Goal: Task Accomplishment & Management: Use online tool/utility

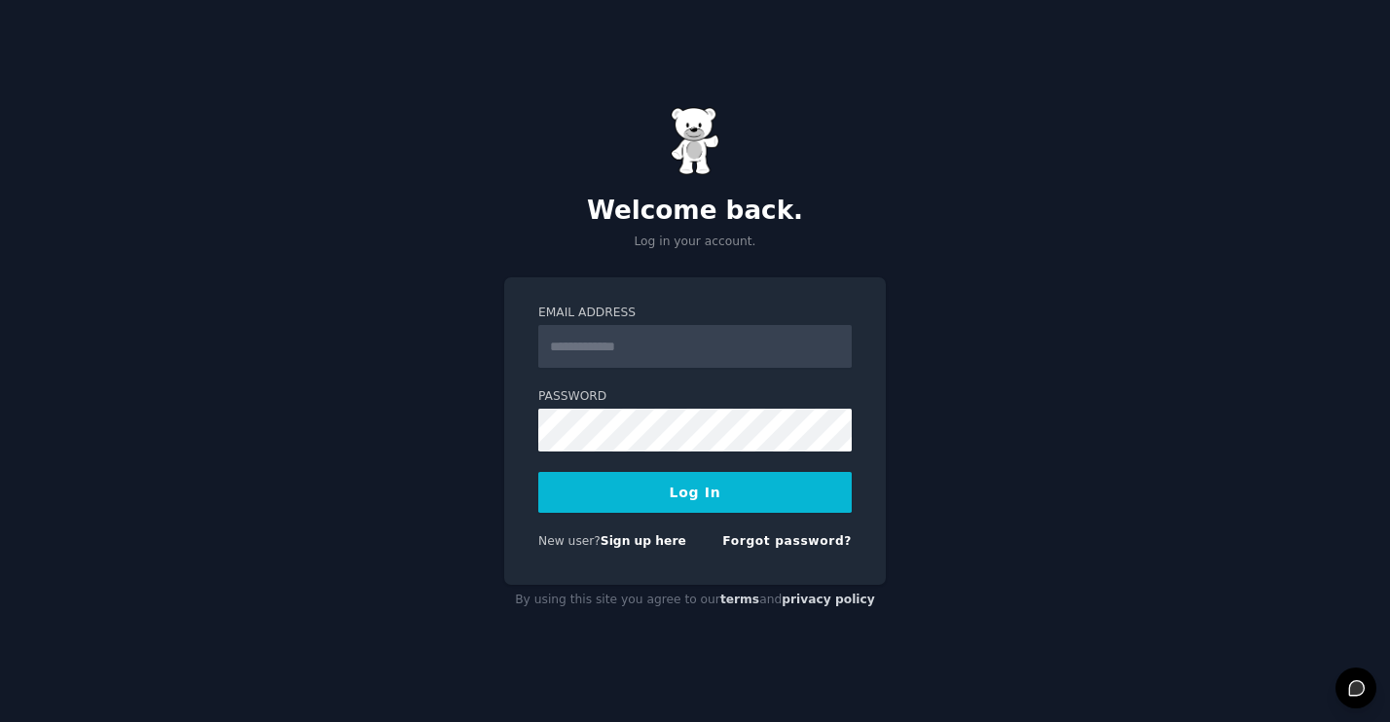
type input "*"
type input "**********"
click at [681, 486] on button "Log In" at bounding box center [694, 492] width 313 height 41
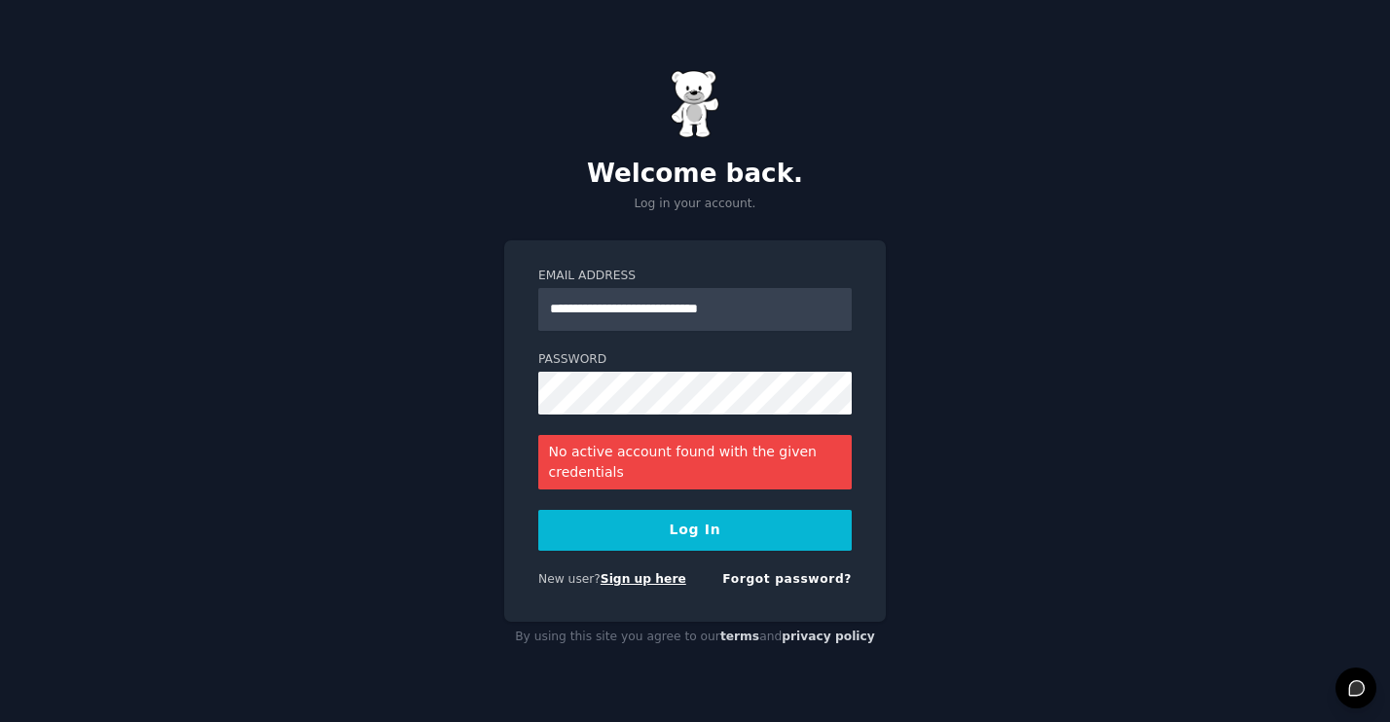
click at [629, 582] on link "Sign up here" at bounding box center [643, 579] width 86 height 14
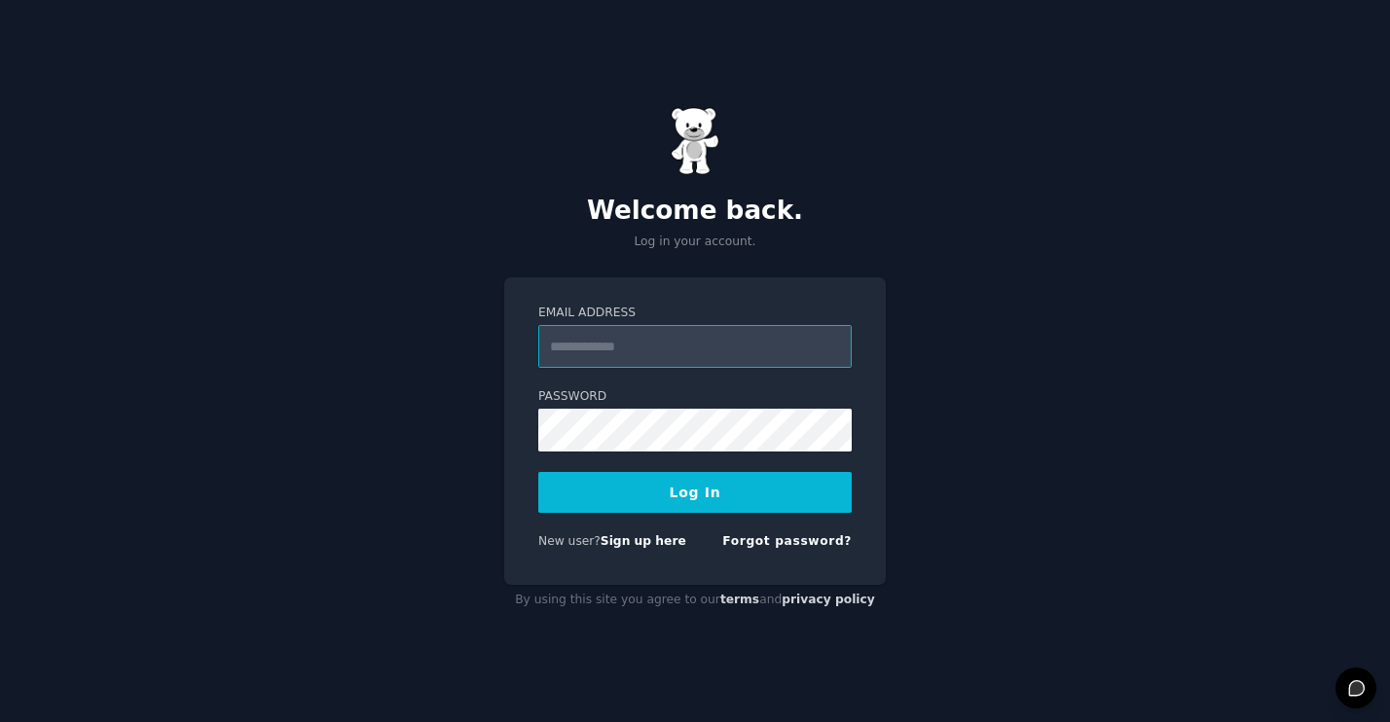
type input "**********"
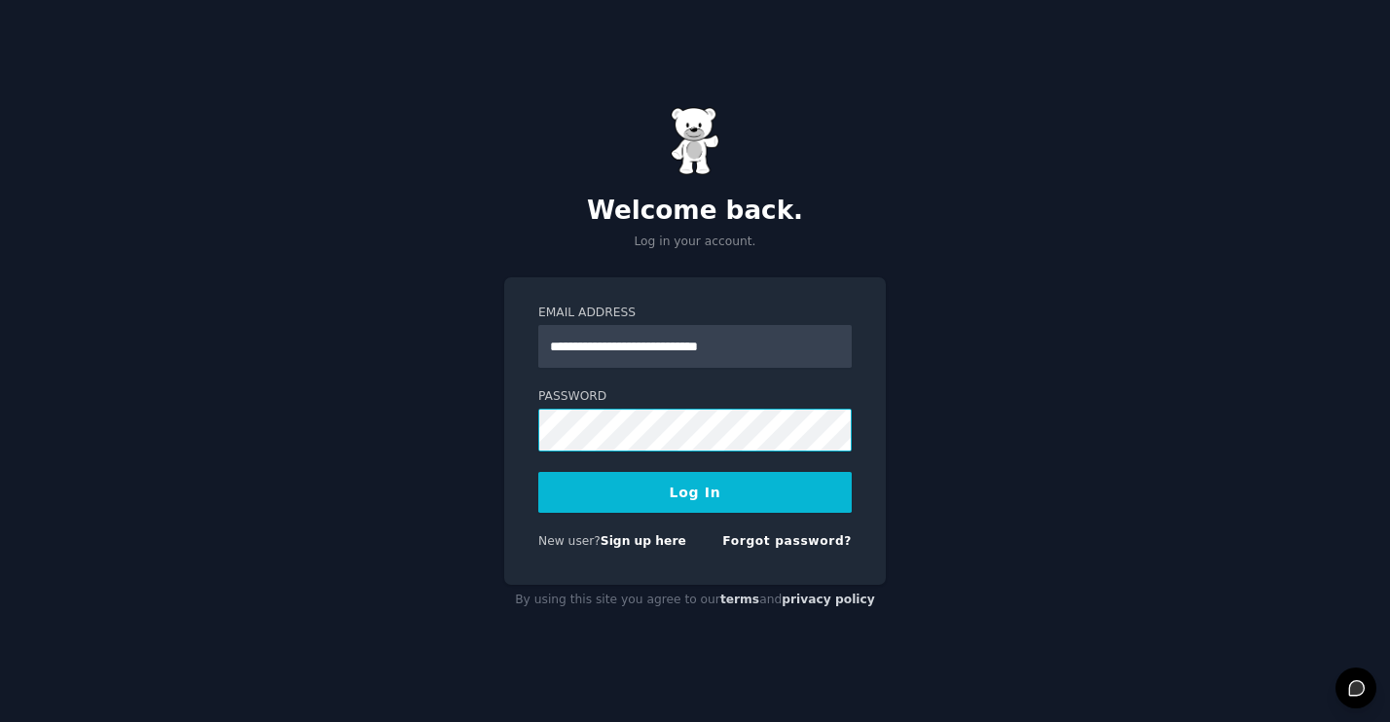
click at [695, 491] on button "Log In" at bounding box center [694, 492] width 313 height 41
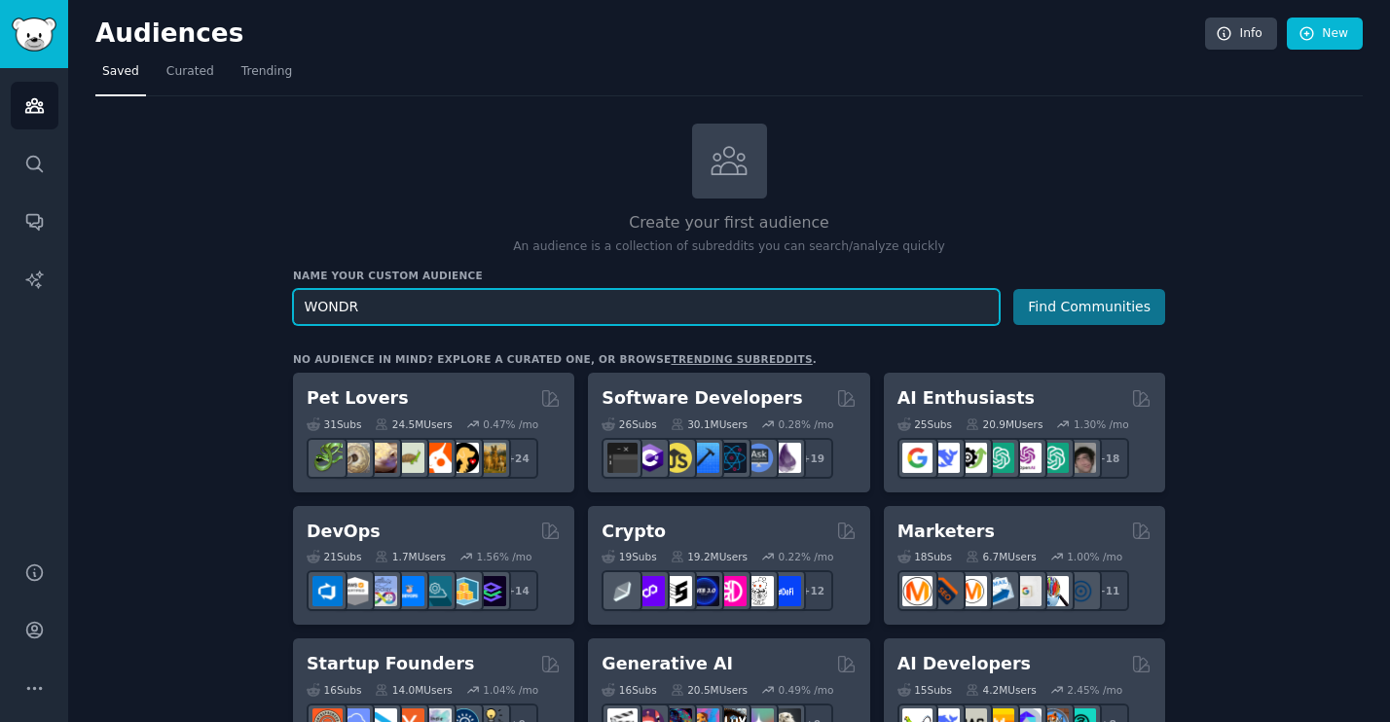
type input "WONDR"
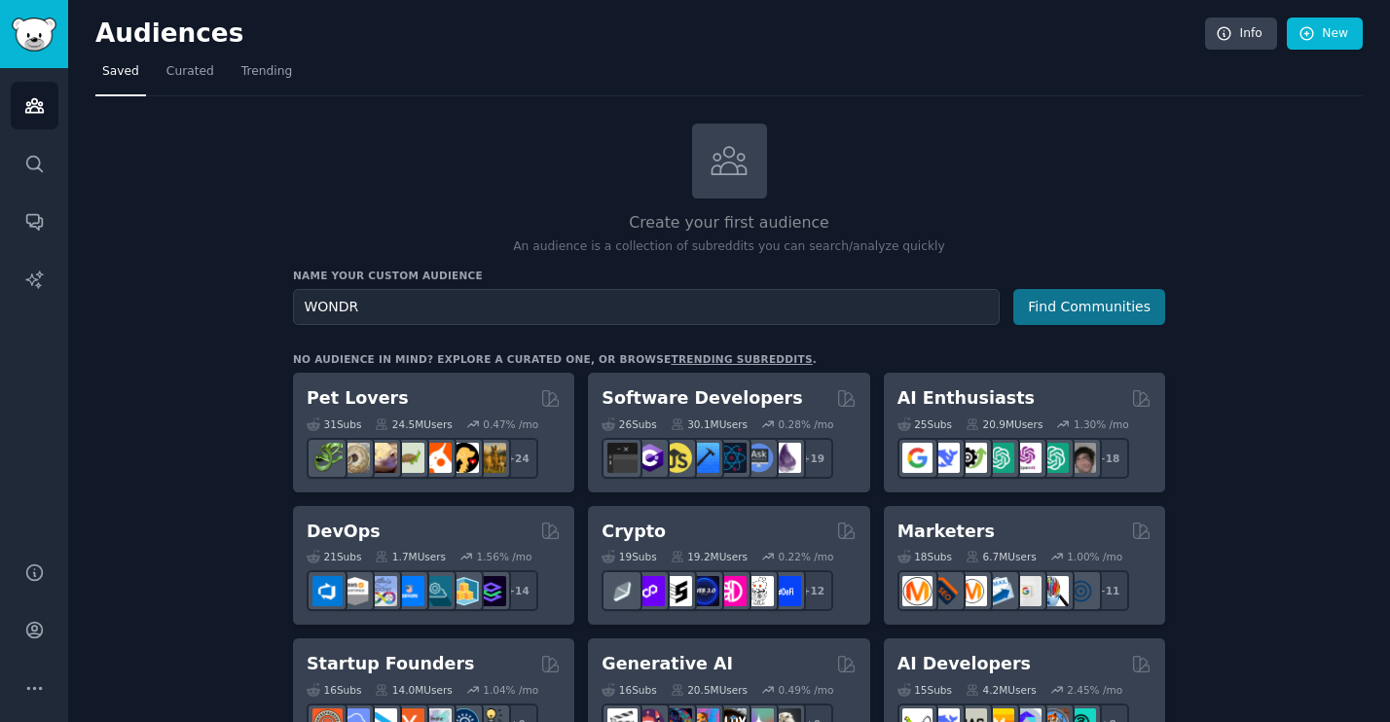
click at [1068, 305] on button "Find Communities" at bounding box center [1089, 307] width 152 height 36
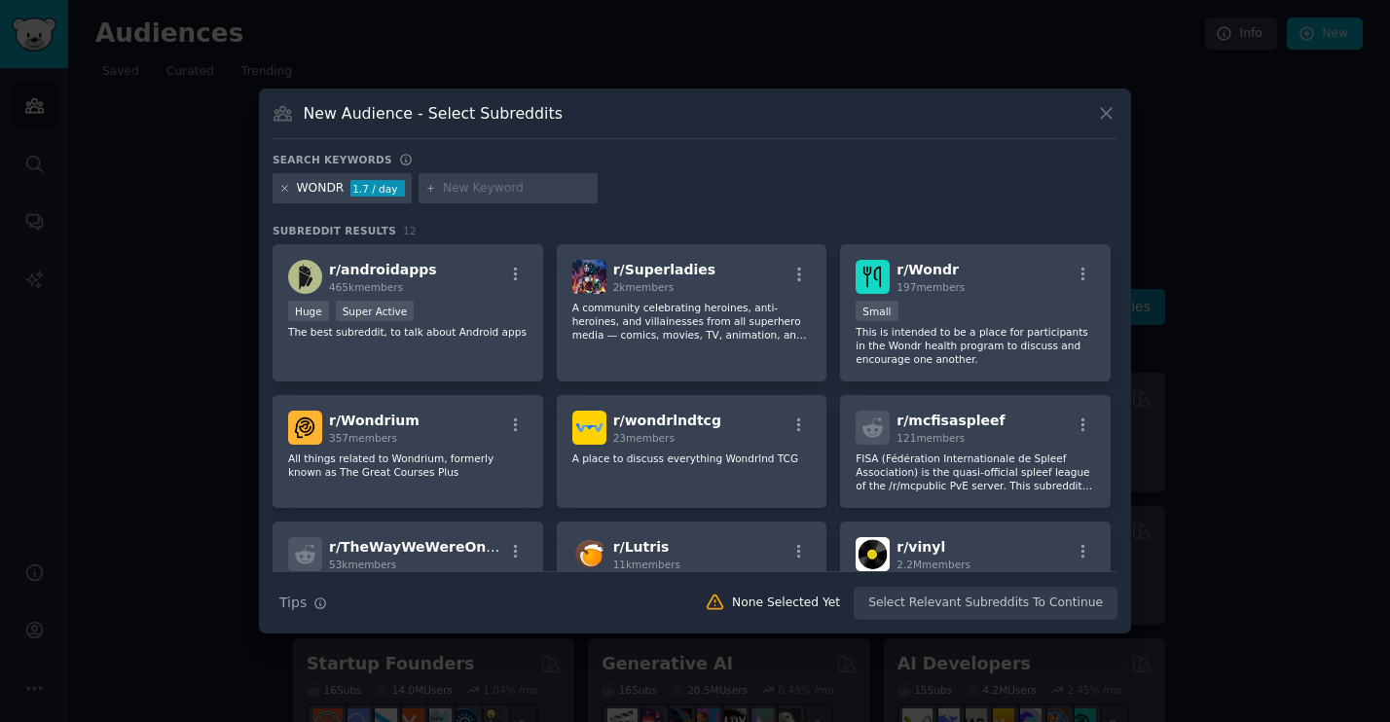
click at [283, 189] on icon at bounding box center [284, 188] width 11 height 11
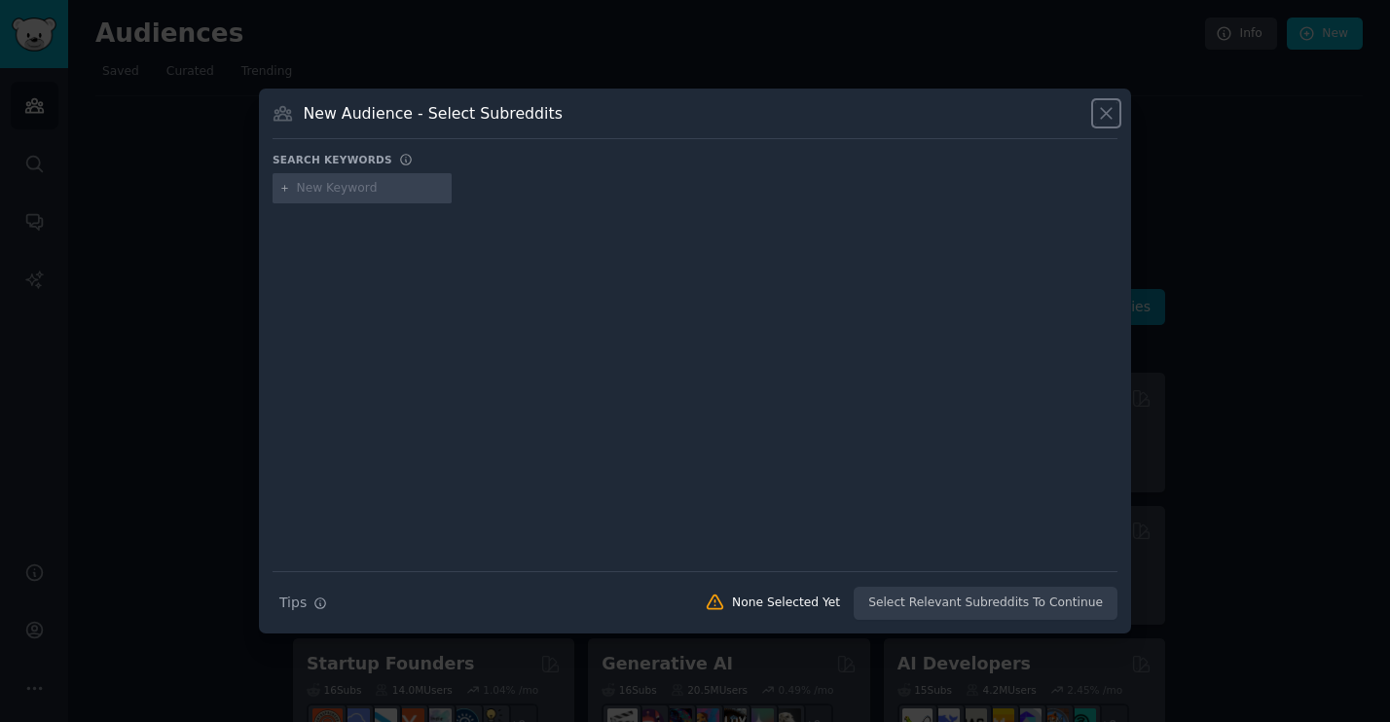
click at [1104, 111] on icon at bounding box center [1106, 113] width 11 height 11
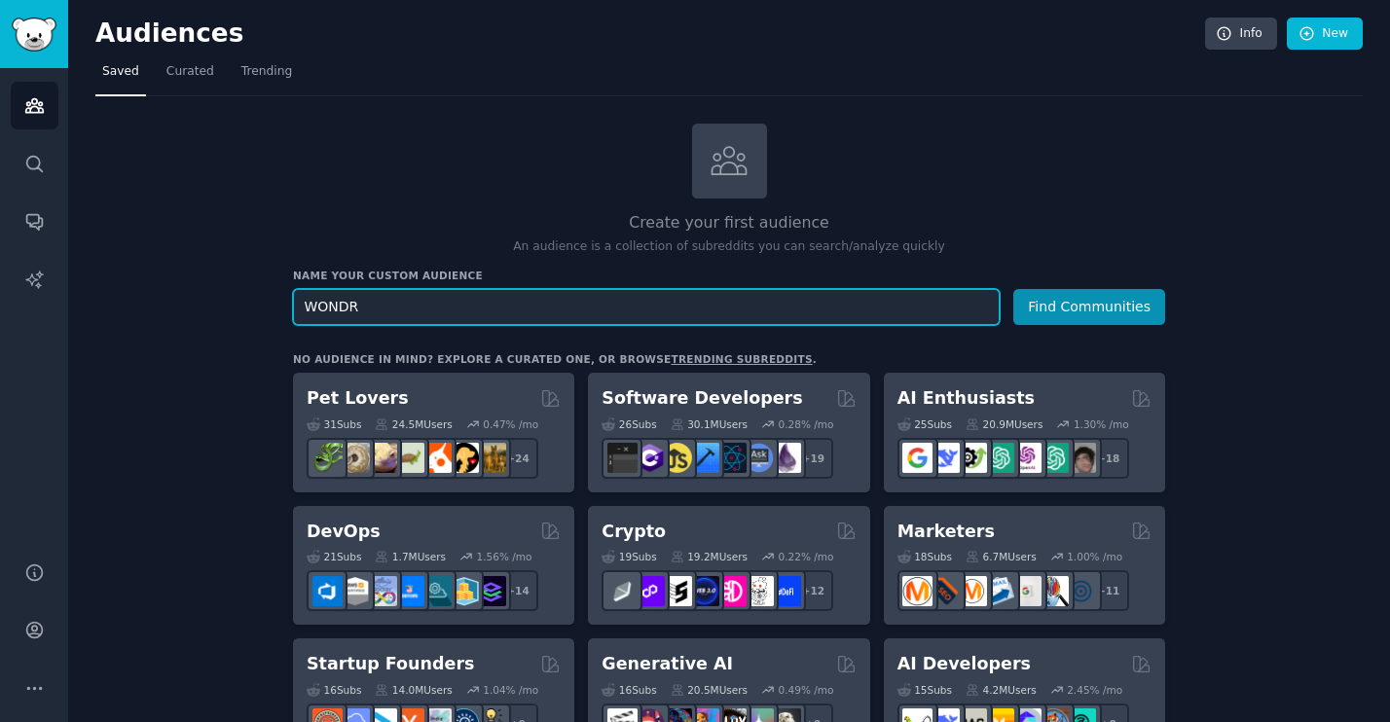
click at [532, 311] on input "WONDR" at bounding box center [646, 307] width 706 height 36
drag, startPoint x: 408, startPoint y: 301, endPoint x: 255, endPoint y: 301, distance: 152.8
type input "sustainability"
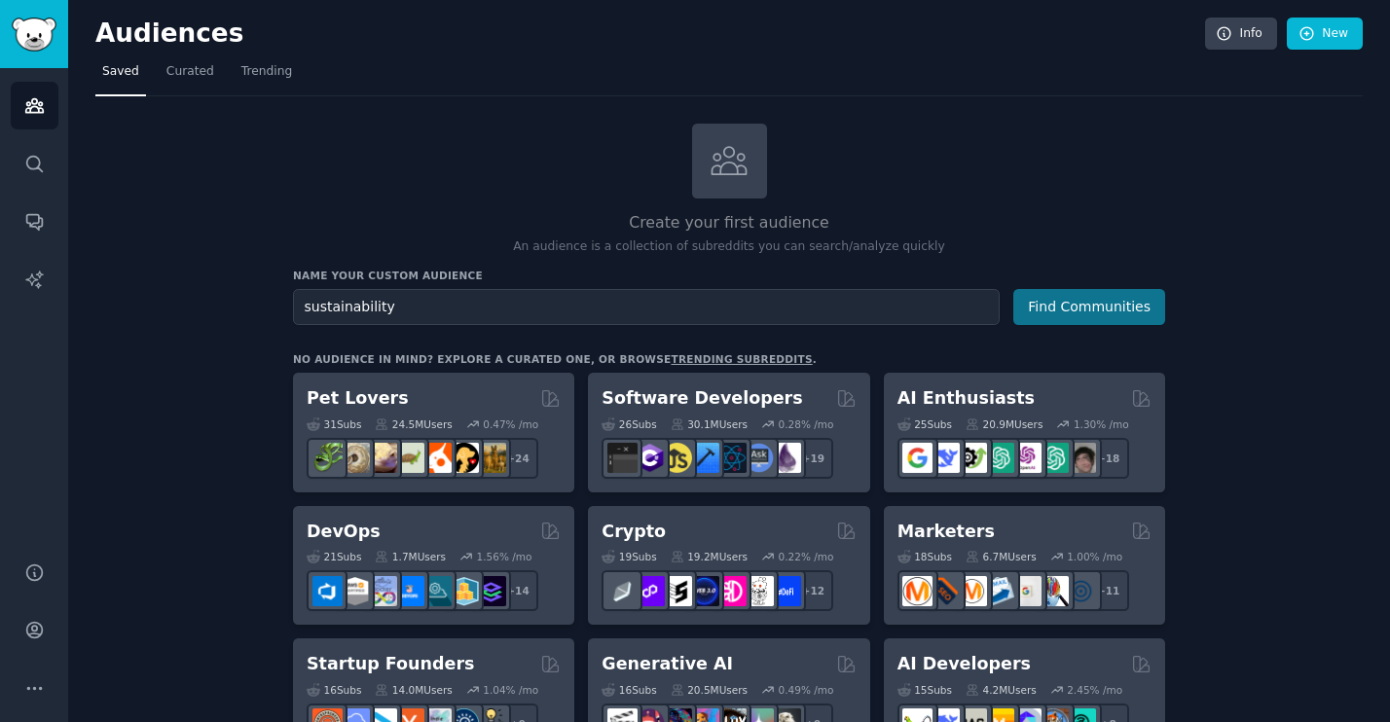
click at [1070, 298] on button "Find Communities" at bounding box center [1089, 307] width 152 height 36
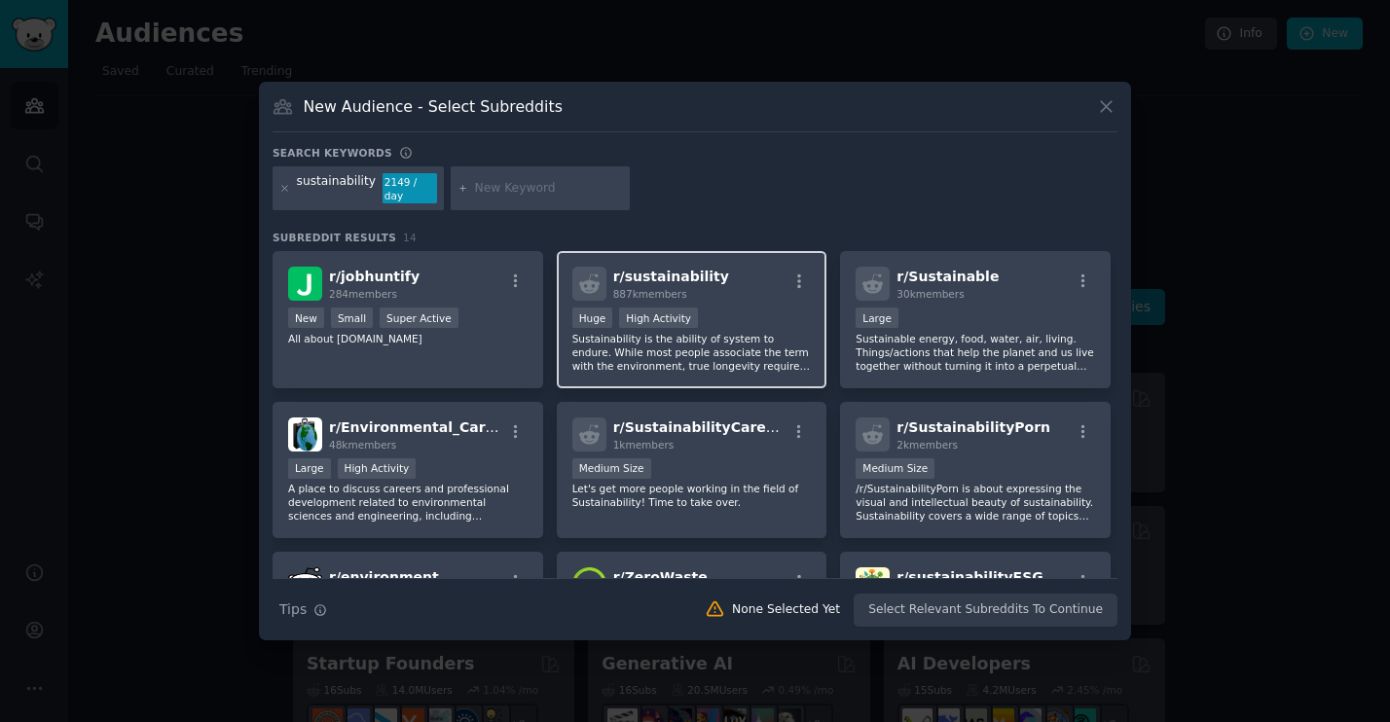
click at [754, 298] on div "r/ sustainability 887k members Huge High Activity Sustainability is the ability…" at bounding box center [692, 319] width 271 height 137
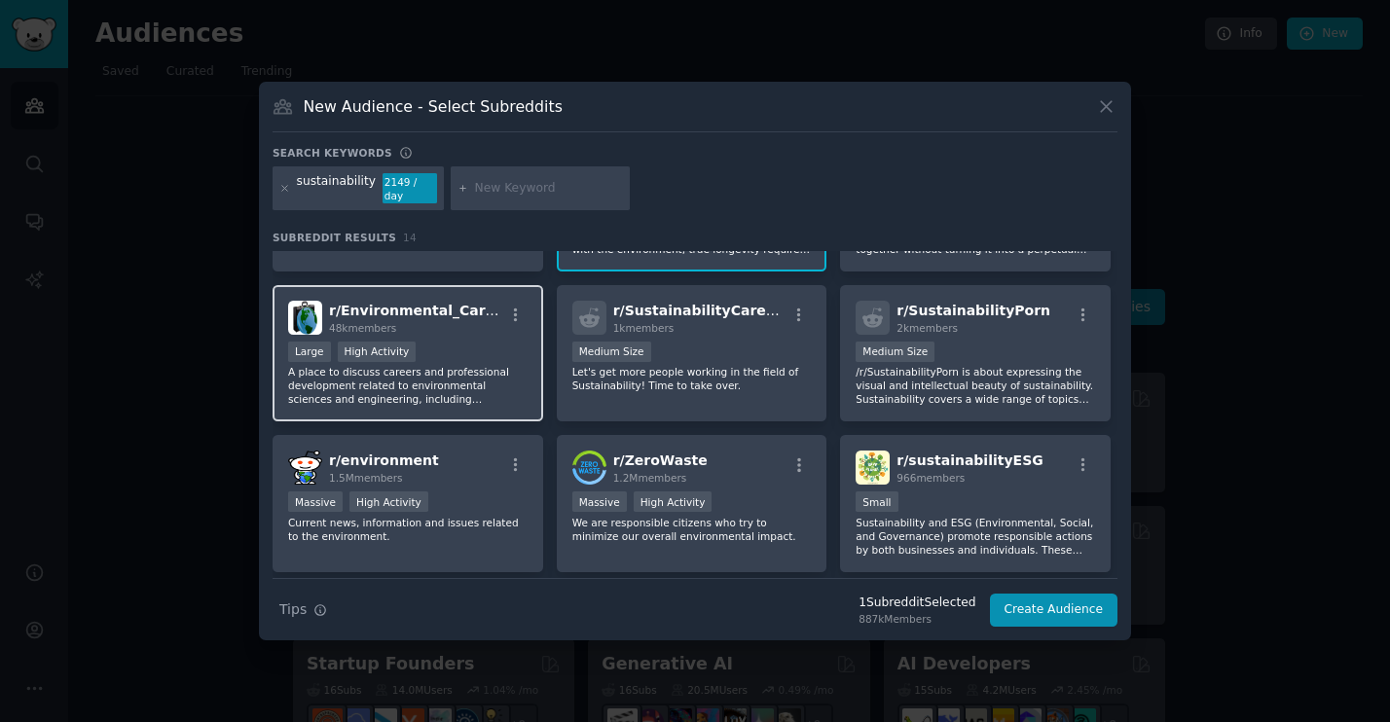
scroll to position [118, 0]
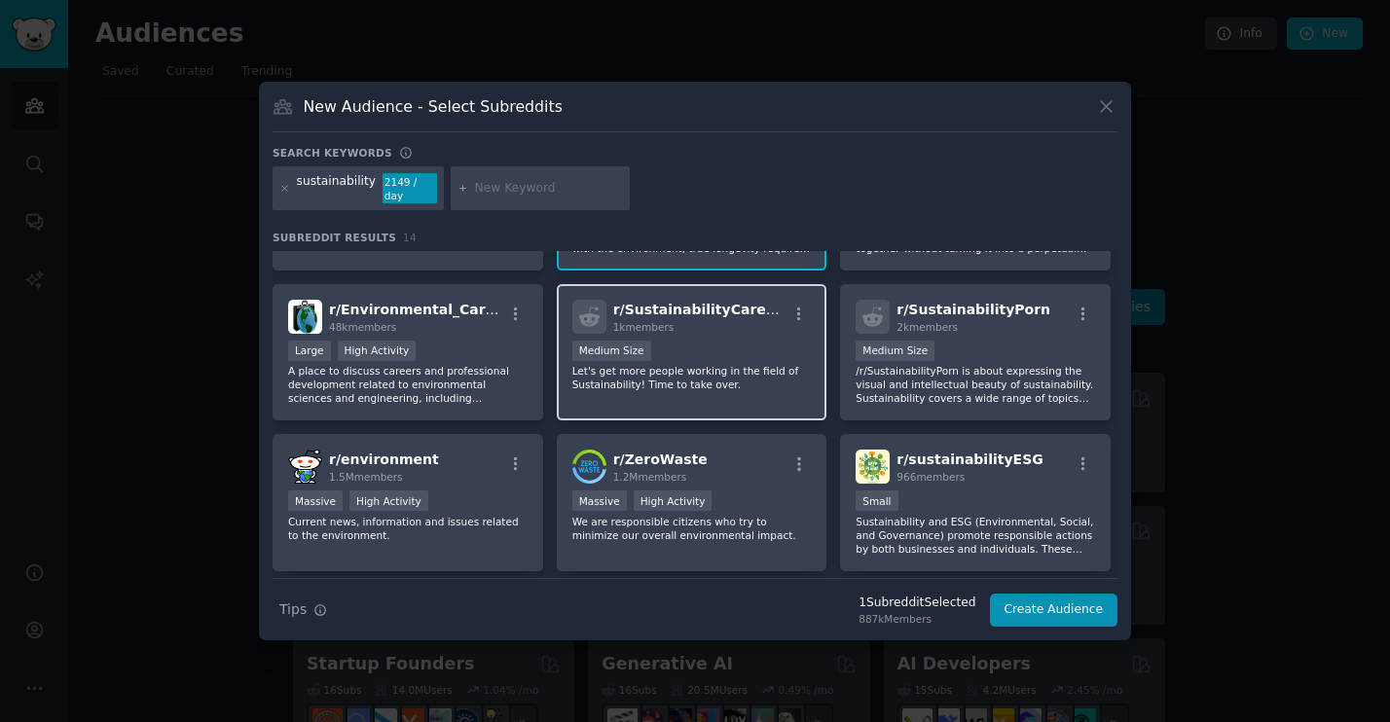
click at [686, 364] on p "Let's get more people working in the field of Sustainability! Time to take over." at bounding box center [691, 377] width 239 height 27
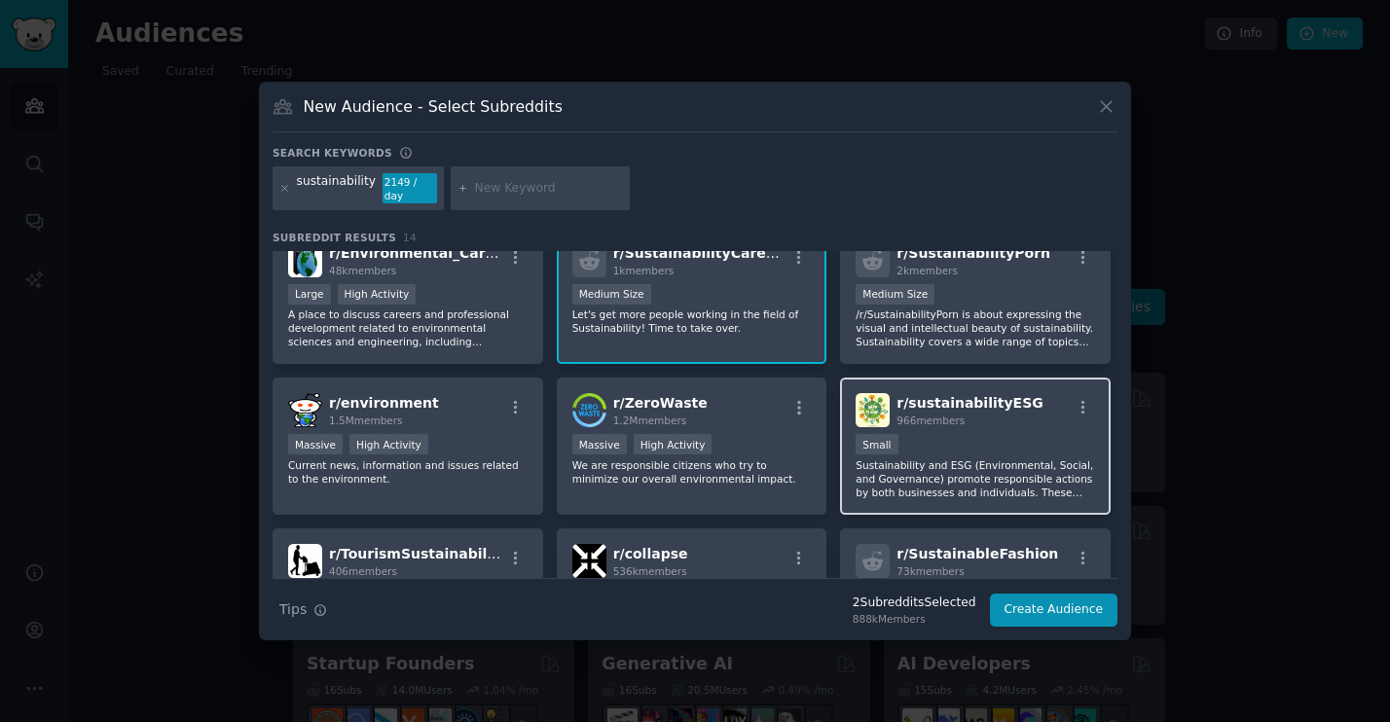
scroll to position [183, 0]
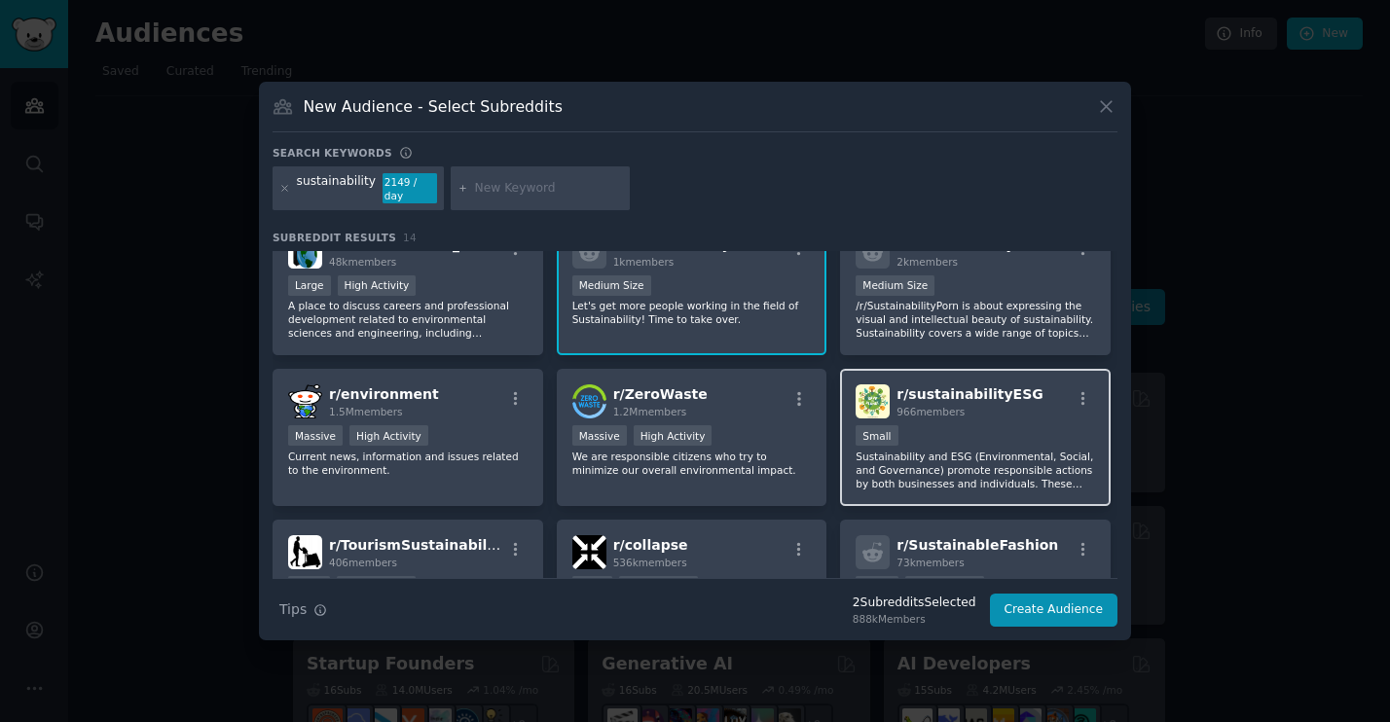
click at [916, 450] on p "Sustainability and ESG (Environmental, Social, and Governance) promote responsi…" at bounding box center [974, 470] width 239 height 41
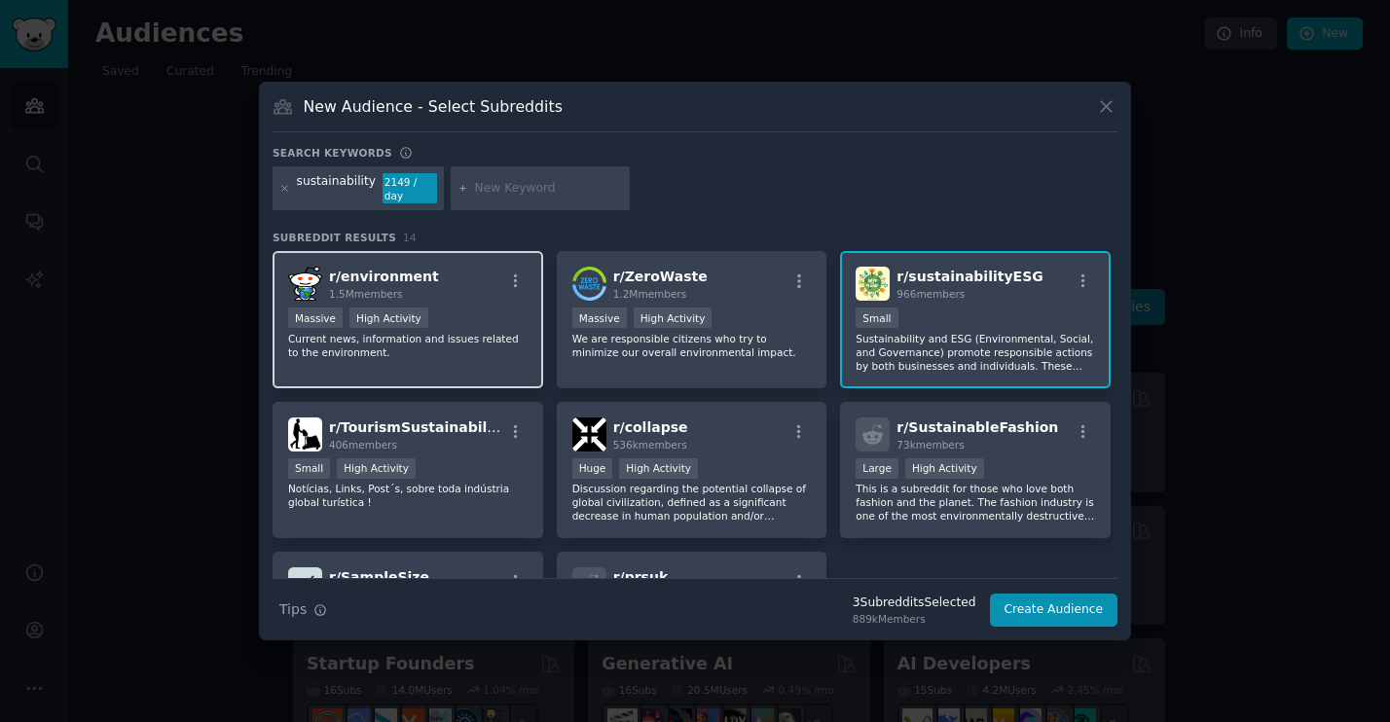
scroll to position [303, 0]
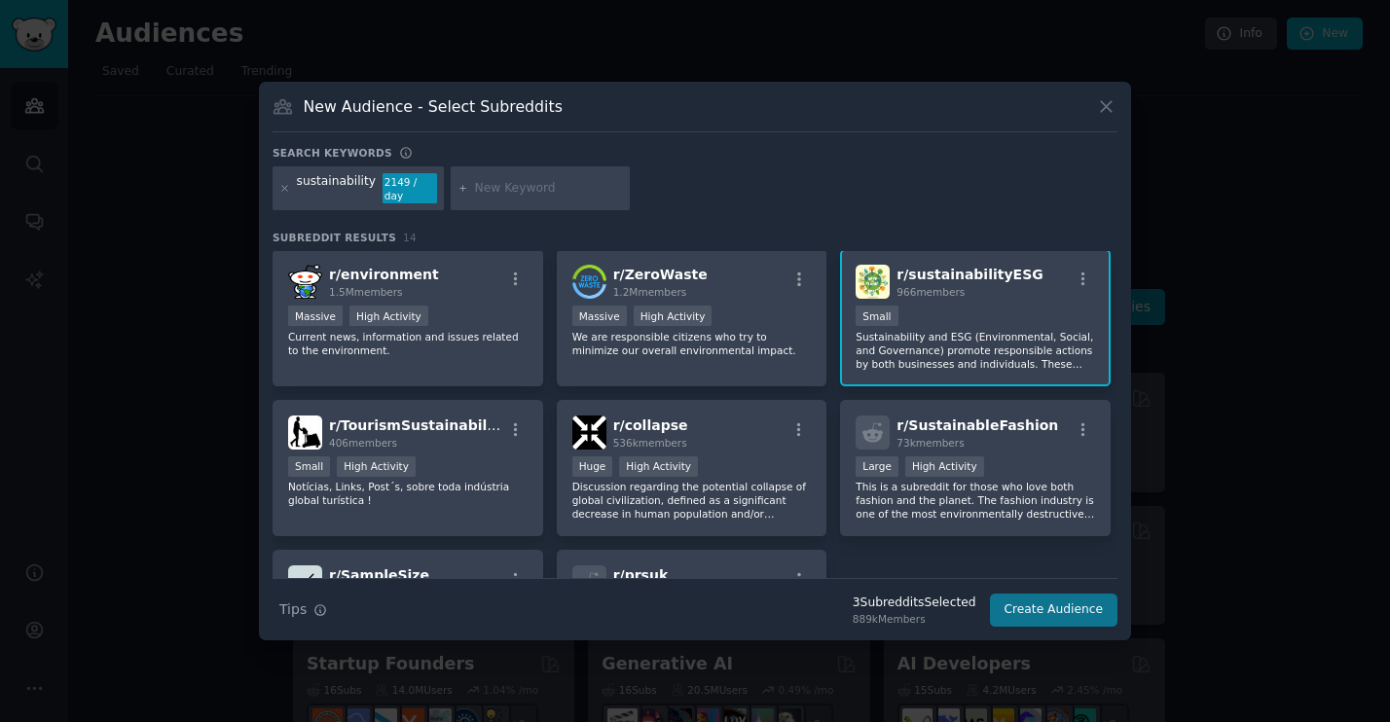
click at [1026, 596] on button "Create Audience" at bounding box center [1054, 610] width 128 height 33
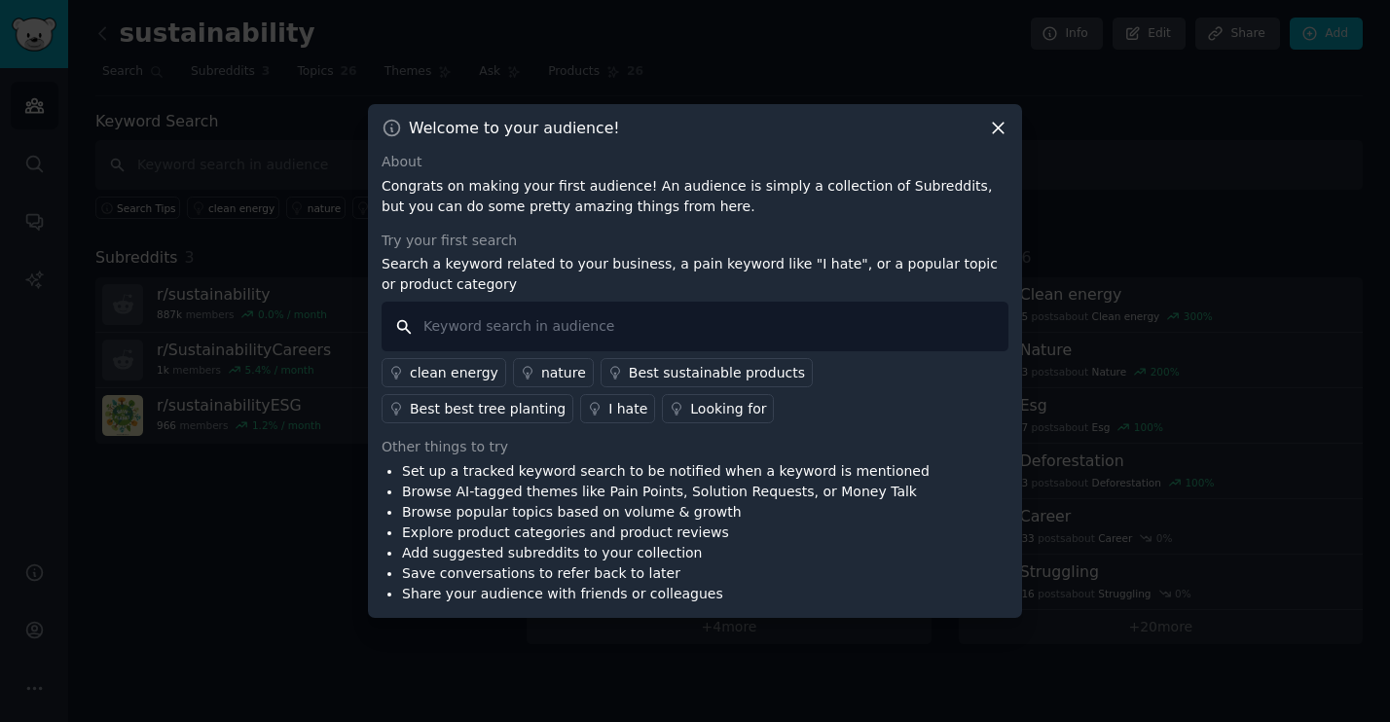
click at [647, 325] on input "text" at bounding box center [694, 327] width 627 height 50
type input "sustainable"
